Goal: Task Accomplishment & Management: Manage account settings

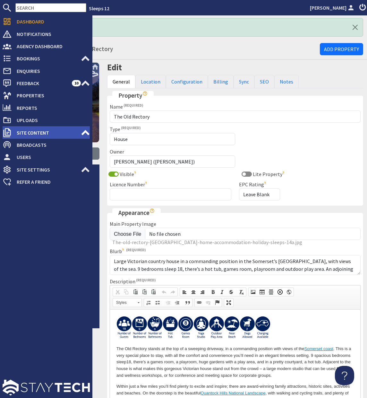
click at [85, 133] on icon at bounding box center [85, 132] width 9 height 9
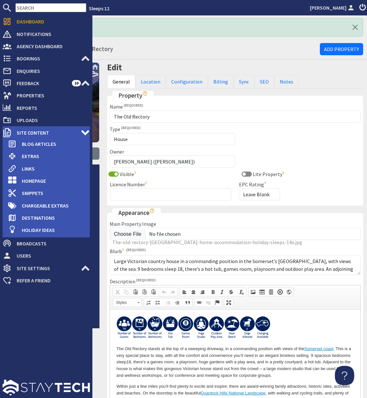
click at [85, 133] on use at bounding box center [85, 132] width 8 height 5
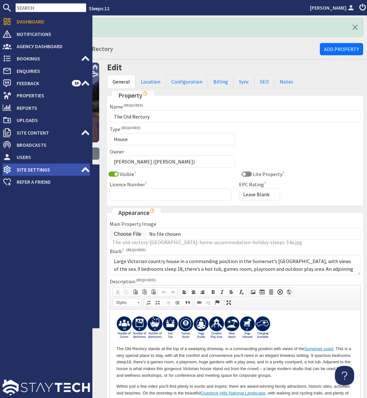
click at [84, 172] on icon at bounding box center [85, 169] width 9 height 9
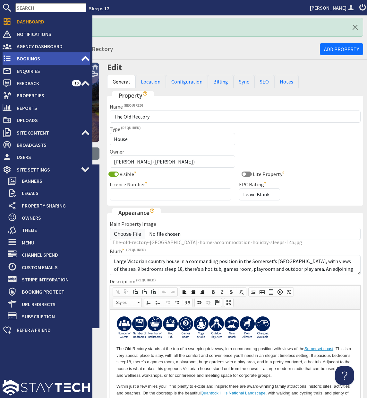
click at [86, 58] on icon at bounding box center [85, 58] width 9 height 9
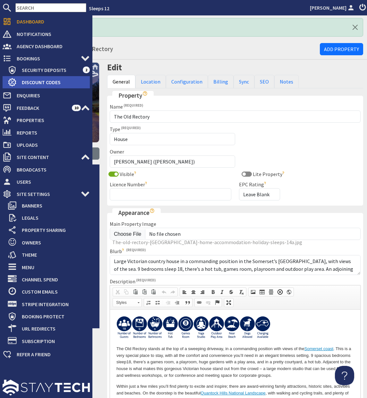
click at [45, 80] on span "Discount Codes" at bounding box center [53, 82] width 73 height 10
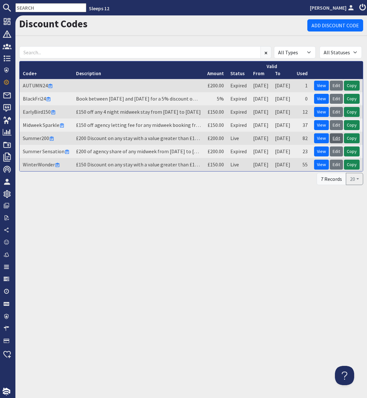
click at [335, 139] on link "Edit" at bounding box center [336, 138] width 13 height 10
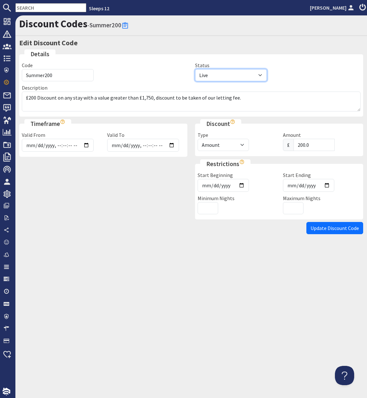
click at [258, 75] on select "Draft Live Cancelled Expired" at bounding box center [231, 75] width 72 height 12
select select "complete"
click at [195, 69] on select "Draft Live Cancelled Expired" at bounding box center [231, 75] width 72 height 12
click at [338, 227] on span "Update Discount Code" at bounding box center [335, 228] width 48 height 6
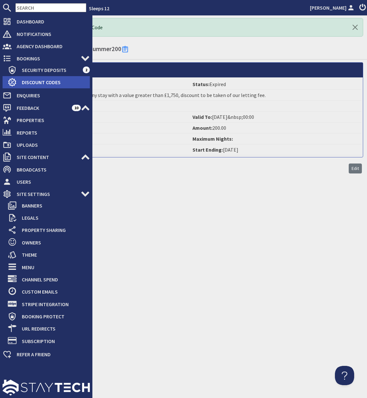
click at [24, 83] on span "Discount Codes" at bounding box center [53, 82] width 73 height 10
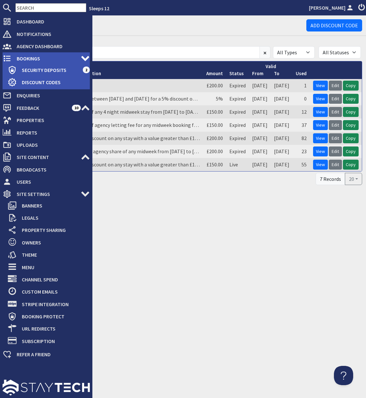
click at [20, 55] on span "Bookings" at bounding box center [46, 58] width 69 height 10
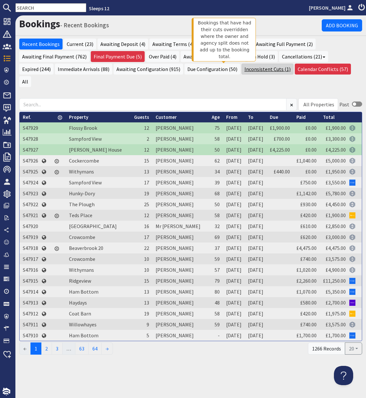
click at [242, 68] on link "Inconsistent Cuts (1)" at bounding box center [268, 69] width 52 height 11
